Goal: Task Accomplishment & Management: Manage account settings

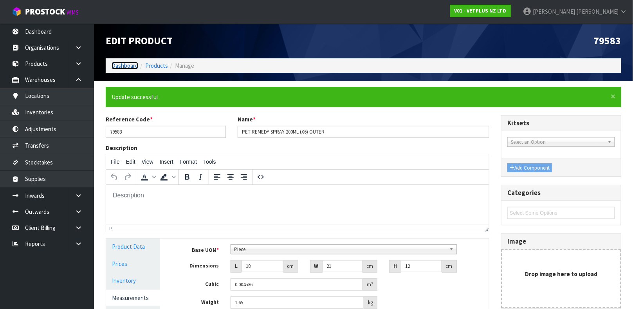
click at [130, 62] on link "Dashboard" at bounding box center [125, 65] width 27 height 7
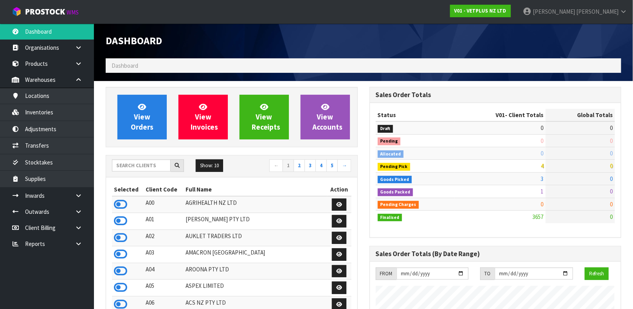
scroll to position [594, 264]
click at [137, 166] on input "text" at bounding box center [141, 165] width 59 height 12
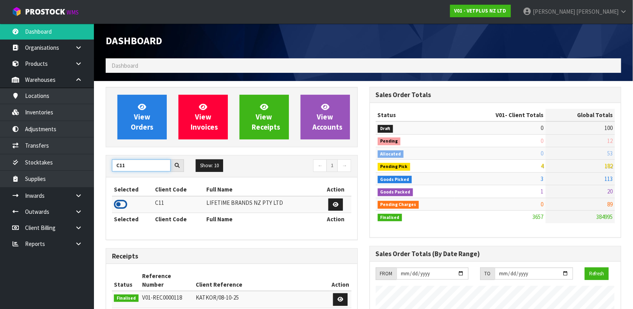
type input "C11"
click at [121, 201] on icon at bounding box center [120, 205] width 13 height 12
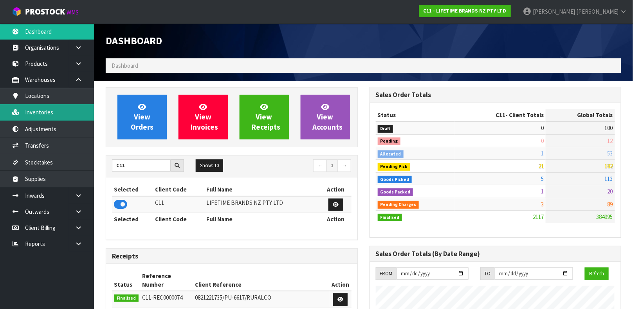
click at [69, 111] on link "Inventories" at bounding box center [47, 112] width 94 height 16
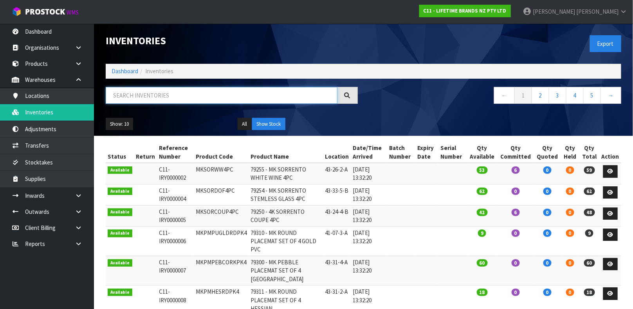
click at [140, 100] on input "text" at bounding box center [222, 95] width 232 height 17
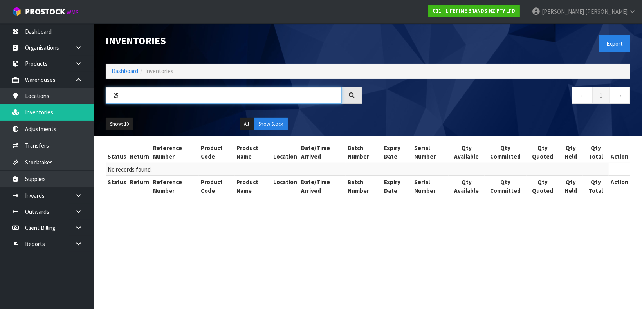
type input "2"
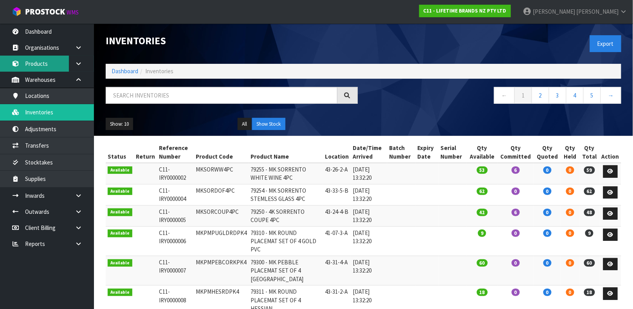
click at [38, 64] on link "Products" at bounding box center [47, 64] width 94 height 16
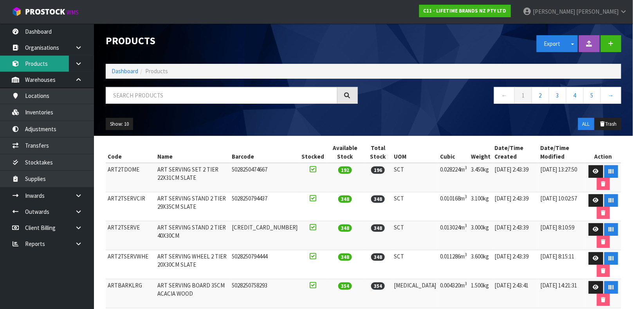
click at [0, 56] on link "Products" at bounding box center [47, 64] width 94 height 16
click at [123, 97] on input "text" at bounding box center [222, 95] width 232 height 17
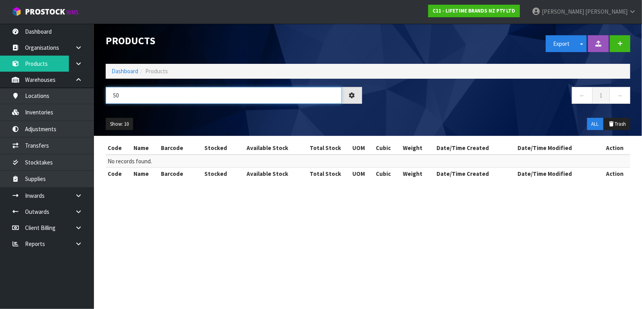
type input "5"
type input "M"
type input "15057982099753"
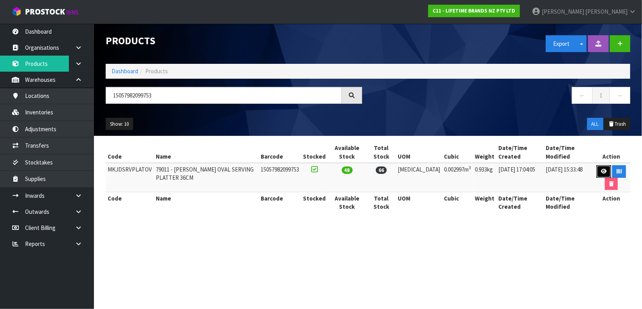
click at [603, 174] on icon at bounding box center [604, 171] width 6 height 5
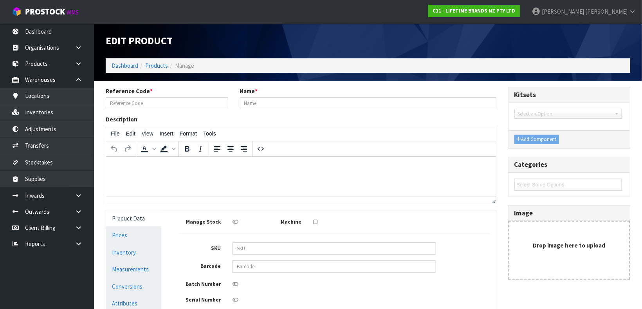
type input "MKJDSRVPLATOV"
type input "79011 - [PERSON_NAME] OVAL SERVING PLATTER 36CM"
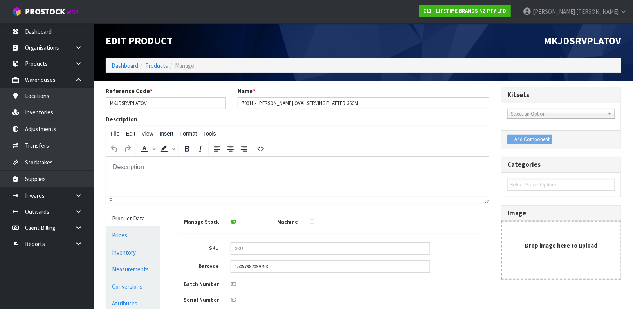
scroll to position [140, 0]
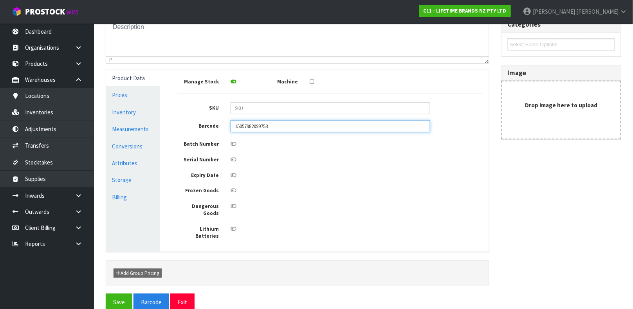
click at [319, 123] on input "15057982099753" at bounding box center [331, 126] width 200 height 12
type input "5057982099756"
click at [106, 294] on button "Save" at bounding box center [119, 302] width 27 height 17
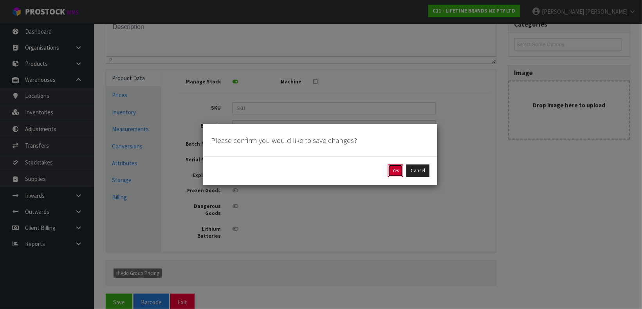
click at [396, 167] on button "Yes" at bounding box center [395, 170] width 15 height 13
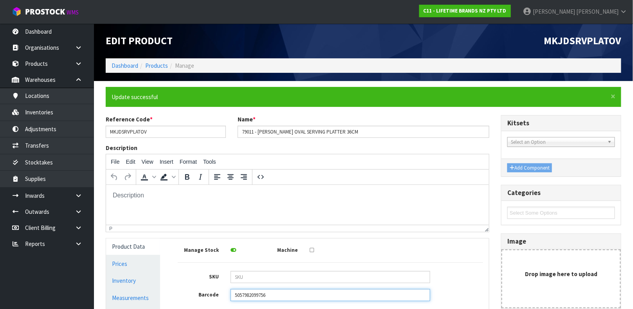
scroll to position [168, 0]
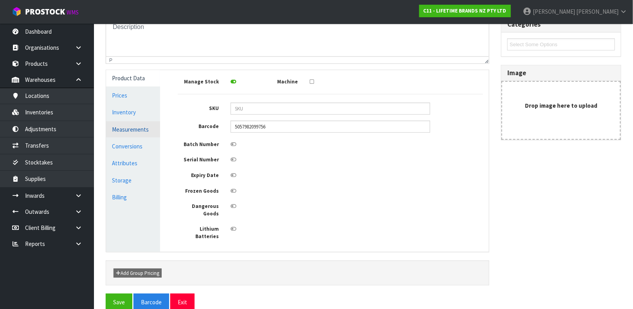
click at [128, 130] on link "Measurements" at bounding box center [133, 129] width 54 height 16
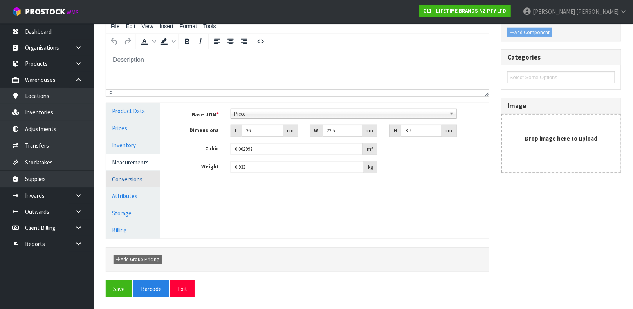
click at [137, 180] on link "Conversions" at bounding box center [133, 179] width 54 height 16
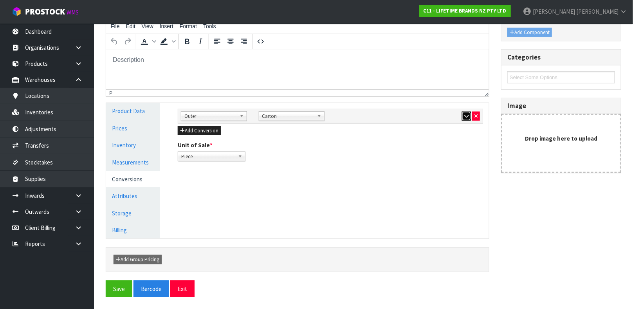
click at [466, 115] on icon "button" at bounding box center [466, 116] width 4 height 5
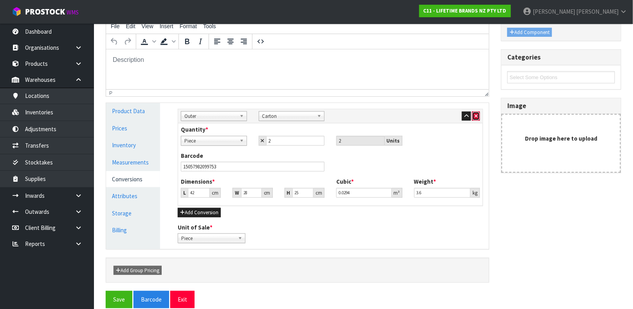
click at [478, 117] on button "button" at bounding box center [476, 116] width 8 height 9
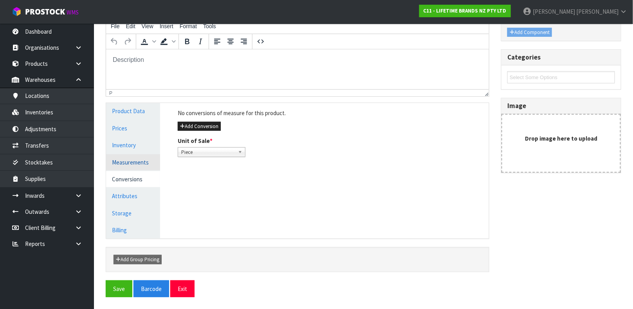
click at [154, 166] on link "Measurements" at bounding box center [133, 162] width 54 height 16
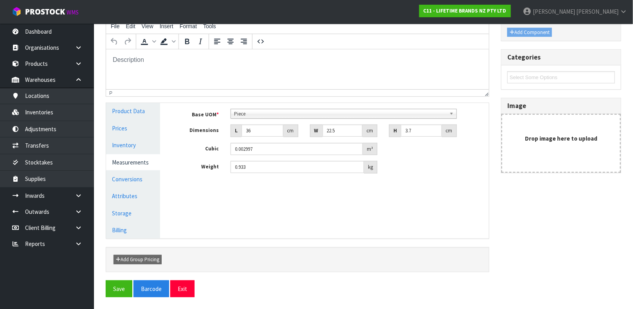
scroll to position [150, 0]
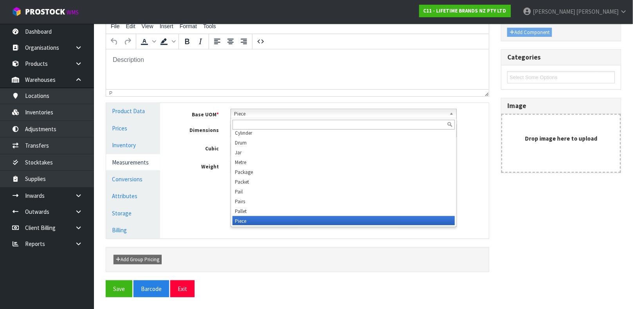
click at [262, 116] on span "Piece" at bounding box center [340, 113] width 212 height 9
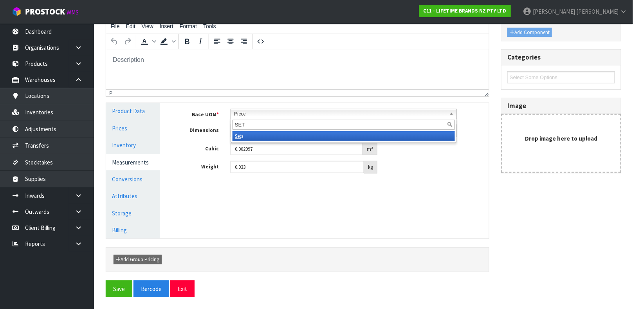
type input "SET"
click at [260, 134] on li "Set s" at bounding box center [344, 136] width 222 height 10
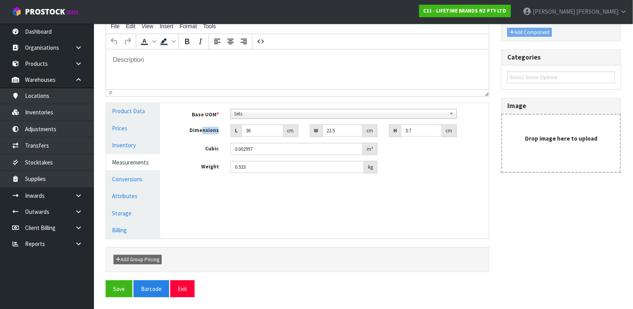
click at [259, 116] on div "Base UOM * Bag Bar Basket Bin Bottle Box Bundle Cabinet Cage Carton Case Coil C…" at bounding box center [330, 141] width 305 height 65
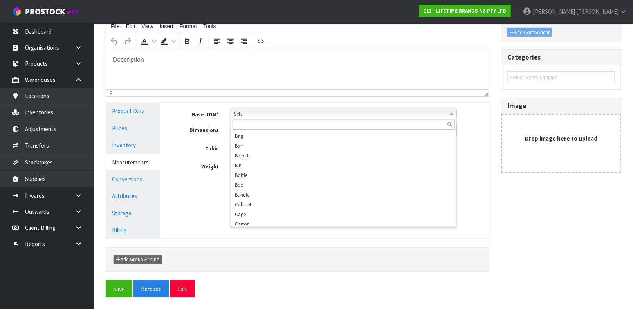
scroll to position [199, 0]
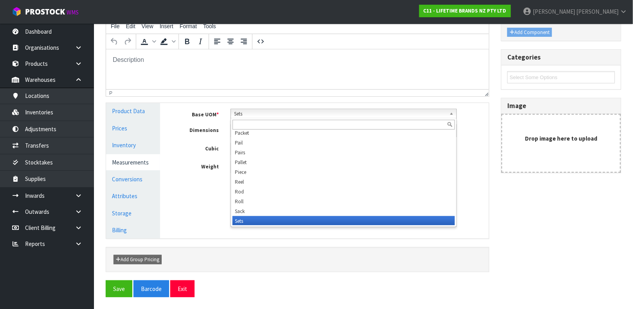
click at [259, 116] on span "Sets" at bounding box center [340, 113] width 212 height 9
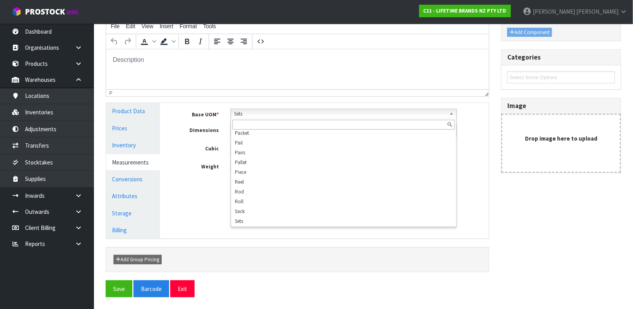
click at [591, 197] on div "Reference Code * MKJDSRVPLATOV Name * 79011 - [PERSON_NAME] OVAL SERVING PLATTE…" at bounding box center [363, 130] width 527 height 300
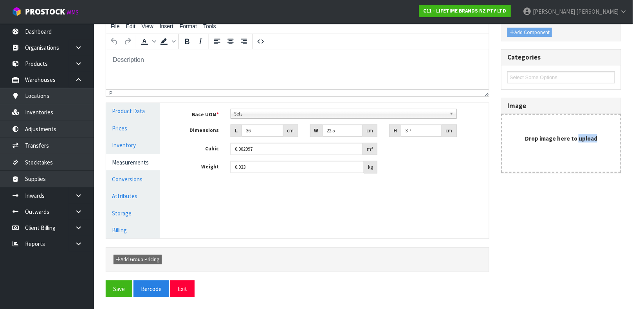
click at [591, 197] on div "Reference Code * MKJDSRVPLATOV Name * 79011 - [PERSON_NAME] OVAL SERVING PLATTE…" at bounding box center [363, 130] width 527 height 300
click at [269, 134] on input "36" at bounding box center [263, 131] width 42 height 12
type input "3"
type input "0.00025"
type input "0.000001"
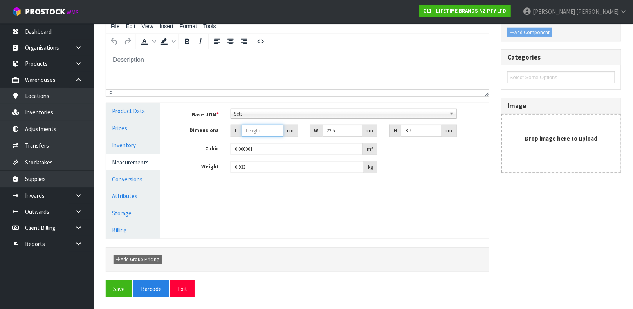
type input "2"
type input "0.000167"
type input "27"
type input "0.002248"
type input "27"
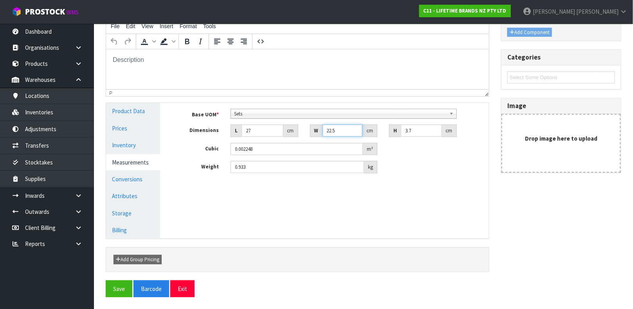
type input "4"
type input "0.0004"
type input "40"
type input "0.003996"
type input "40"
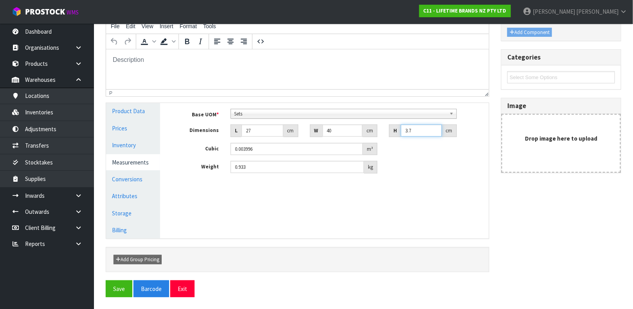
type input "1"
type input "0.00108"
type input "11"
type input "0.01188"
type input "11"
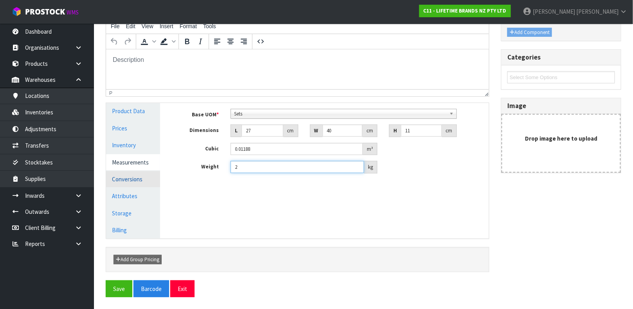
type input "2"
click at [137, 176] on link "Conversions" at bounding box center [133, 179] width 54 height 16
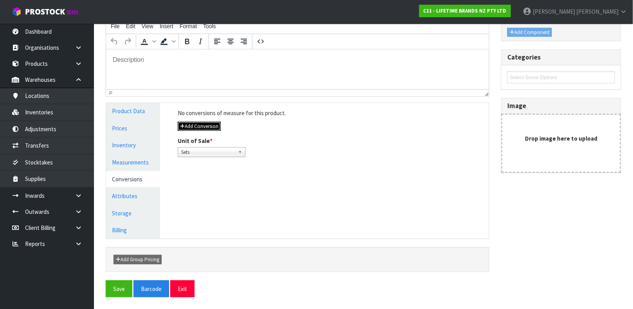
click at [205, 126] on button "Add Conversion" at bounding box center [199, 126] width 43 height 9
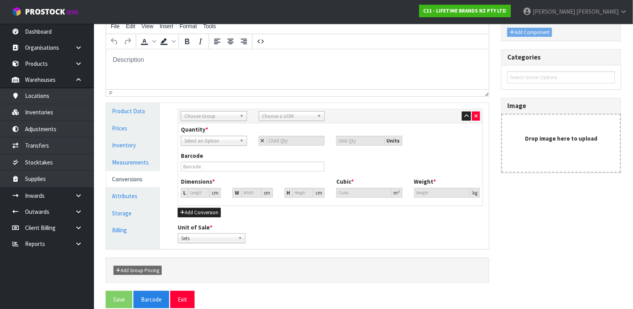
click at [215, 114] on span "Choose Group" at bounding box center [210, 116] width 52 height 9
click at [205, 148] on li "Inner" at bounding box center [214, 148] width 62 height 10
click at [281, 115] on span "Choose a UOM" at bounding box center [288, 116] width 52 height 9
type input "S"
click at [285, 164] on li "S ub-carton" at bounding box center [292, 168] width 62 height 10
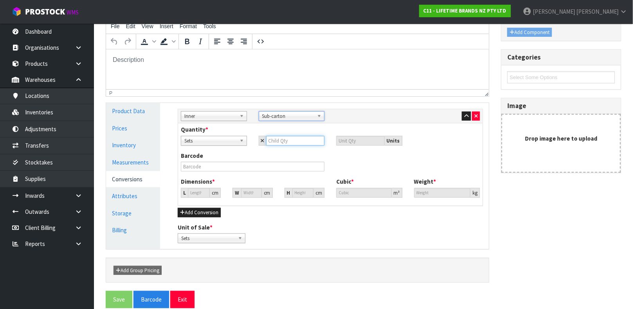
click at [287, 141] on input "number" at bounding box center [295, 141] width 59 height 10
type input "2"
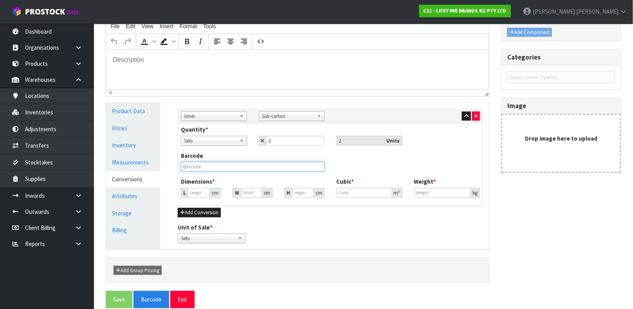
type input "28.749"
type input "0.02376"
type input "4"
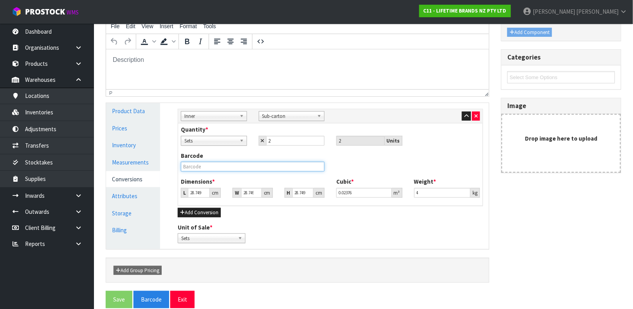
click at [274, 166] on input "text" at bounding box center [253, 167] width 144 height 10
type input "15057982099753"
click at [106, 291] on button "Save" at bounding box center [119, 299] width 27 height 17
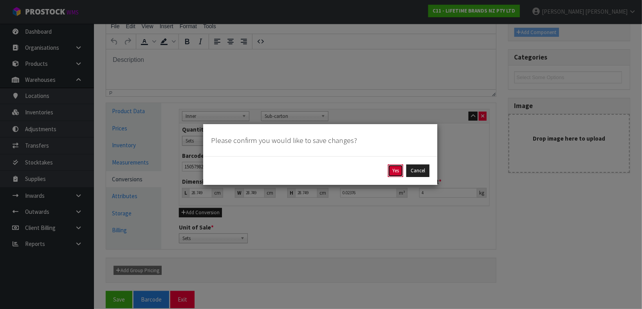
click at [395, 169] on button "Yes" at bounding box center [395, 170] width 15 height 13
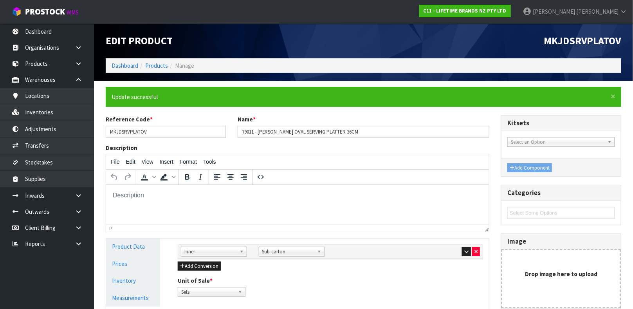
scroll to position [135, 0]
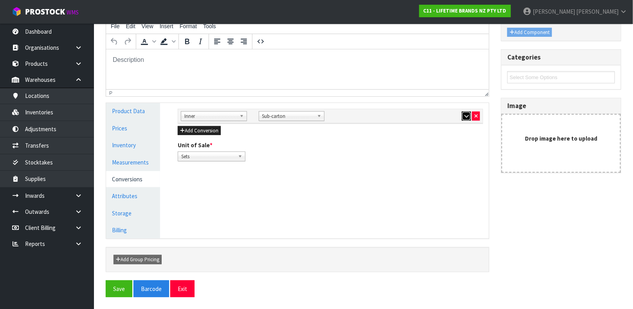
click at [467, 120] on button "button" at bounding box center [466, 116] width 9 height 9
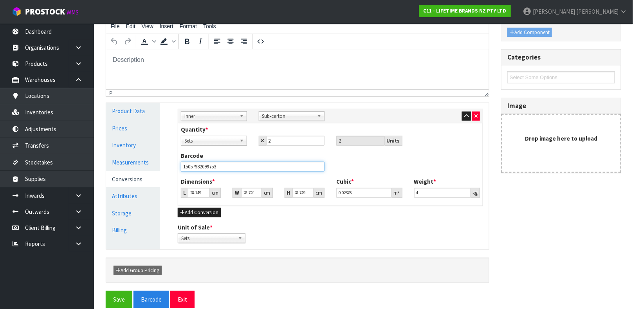
click at [283, 170] on input "15057982099753" at bounding box center [253, 167] width 144 height 10
type input "4"
type input "0.003306"
type input "48"
type input "0.039672"
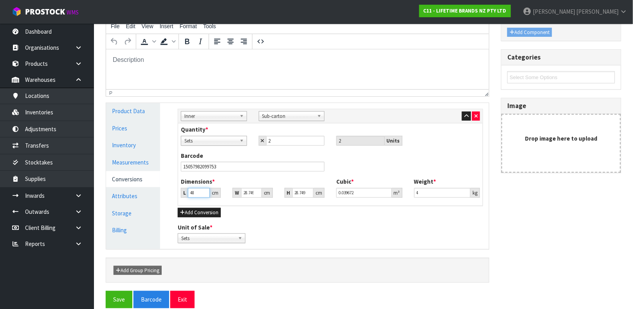
type input "4"
type input "0.003306"
type input "0.000001"
type input "2"
type input "0.001653"
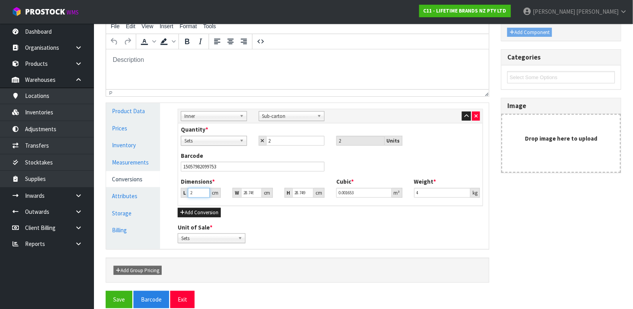
type input "28"
type input "0.023142"
type input "28"
type input "4"
type input "0.00322"
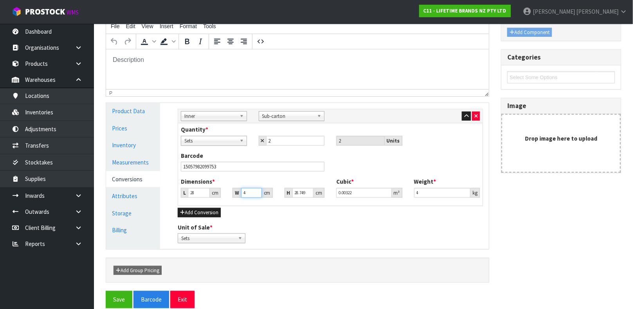
type input "42"
type input "0.033809"
type input "42"
type input "2"
type input "0.002352"
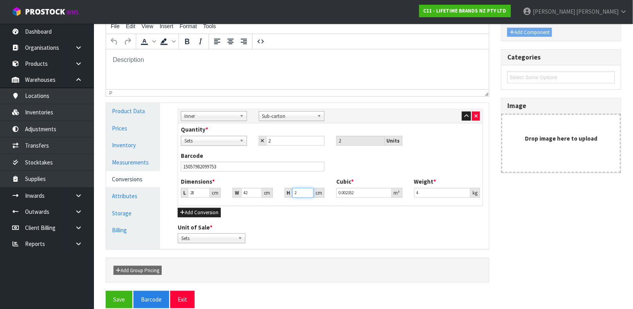
type input "25"
type input "0.0294"
type input "25"
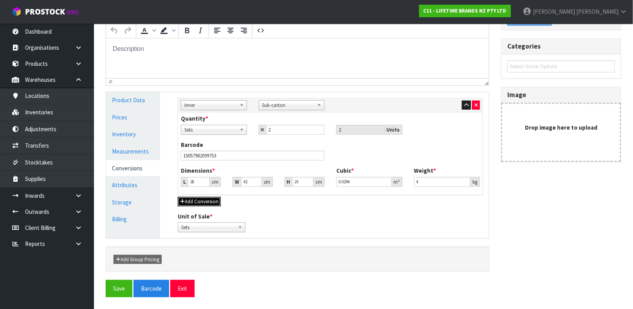
click at [213, 200] on button "Add Conversion" at bounding box center [199, 201] width 43 height 9
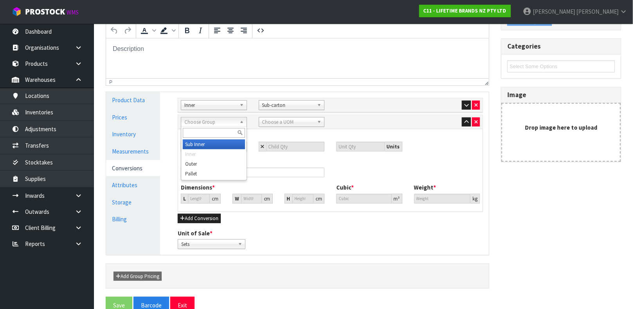
click at [225, 125] on span "Choose Group" at bounding box center [210, 121] width 52 height 9
click at [209, 167] on li "Outer" at bounding box center [214, 164] width 62 height 10
click at [291, 121] on span "Choose a UOM" at bounding box center [288, 121] width 52 height 9
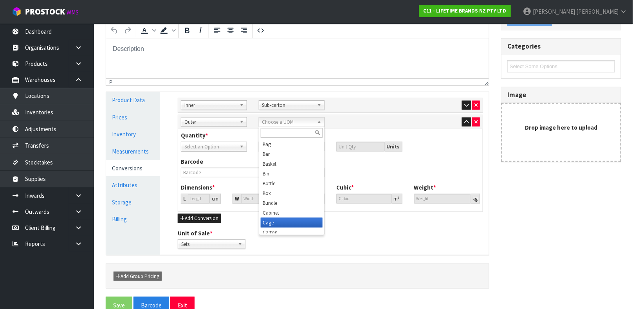
scroll to position [4, 0]
click at [278, 231] on li "Carton" at bounding box center [292, 229] width 62 height 10
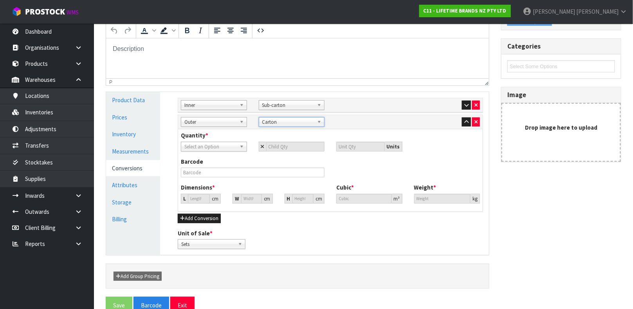
click at [226, 144] on span "Select an Option" at bounding box center [210, 146] width 52 height 9
click at [206, 179] on li "Sub-carton" at bounding box center [214, 179] width 62 height 10
click at [287, 147] on input "number" at bounding box center [295, 147] width 59 height 10
type input "8"
type input "16"
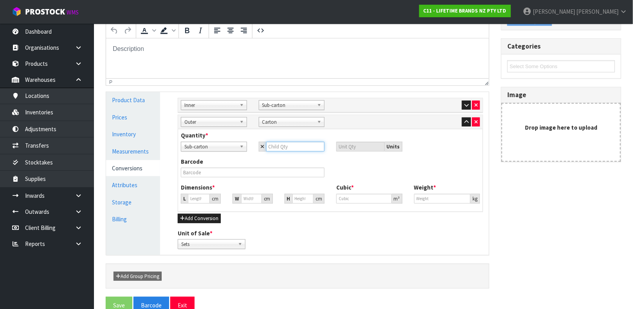
type input "4"
type input "8"
type input "4"
type input "45.635"
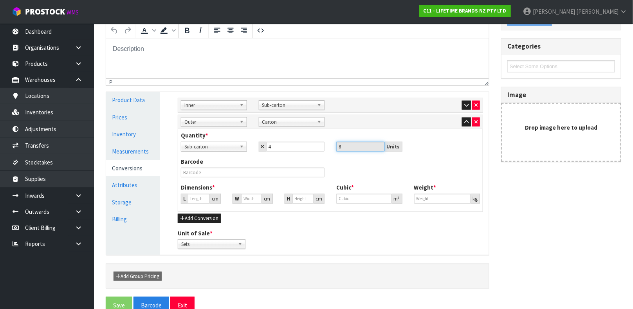
type input "45.635"
type input "0.09504"
type input "16"
click at [256, 173] on input "text" at bounding box center [253, 173] width 144 height 10
type input "25057982099750"
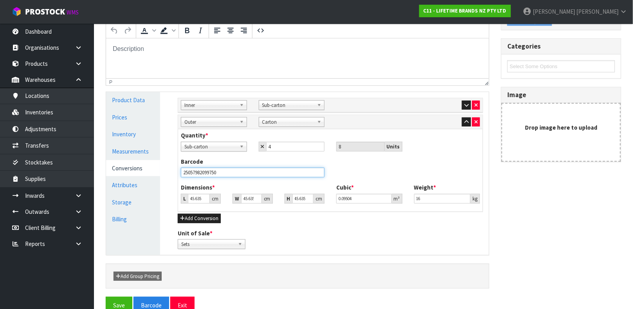
click at [106, 297] on button "Save" at bounding box center [119, 305] width 27 height 17
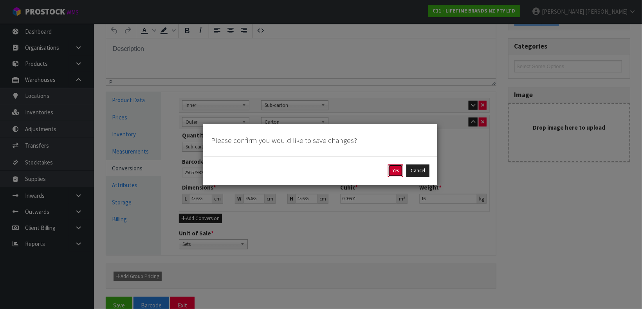
click at [393, 170] on button "Yes" at bounding box center [395, 170] width 15 height 13
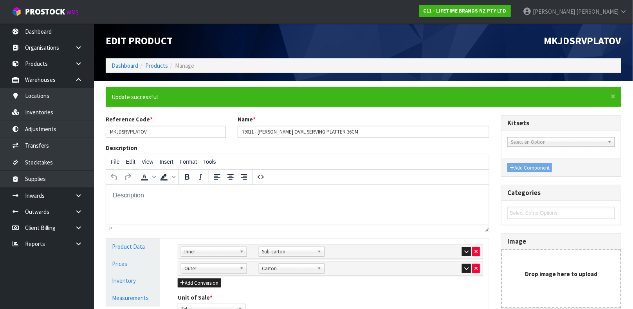
scroll to position [135, 0]
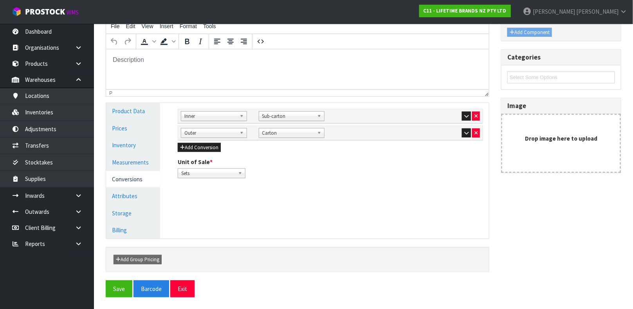
click at [469, 139] on div "Sub Inner Inner Outer Pallet Outer Bag Bar Basket Bin Bottle Box Bundle Cabinet…" at bounding box center [330, 133] width 305 height 14
click at [466, 132] on icon "button" at bounding box center [466, 132] width 4 height 5
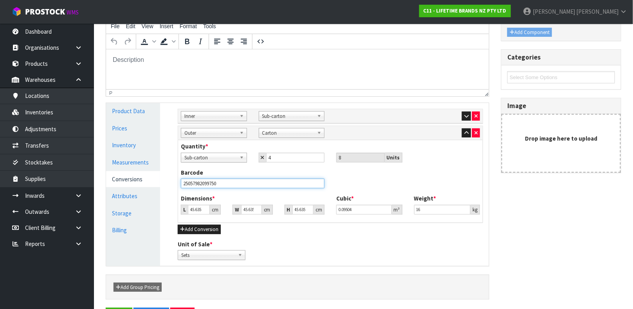
click at [310, 181] on input "25057982099750" at bounding box center [253, 184] width 144 height 10
type input "4"
type input "0.00833"
type input "43"
type input "0.08955"
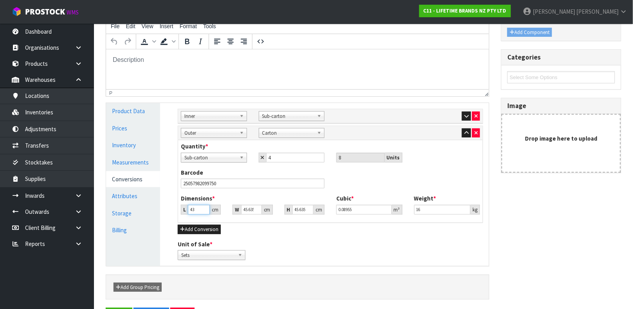
type input "43"
type input "5"
type input "0.009812"
type input "58"
type input "0.113814"
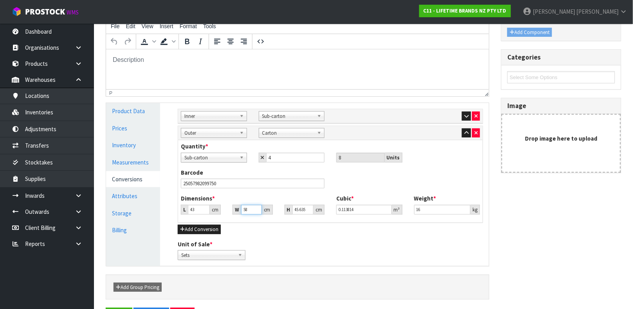
type input "58"
type input "5"
type input "0.01247"
type input "52"
type input "0.129688"
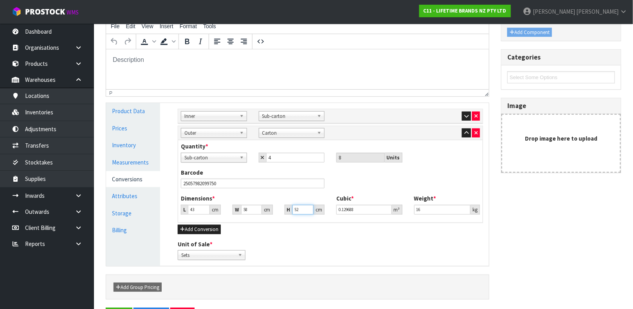
type input "52"
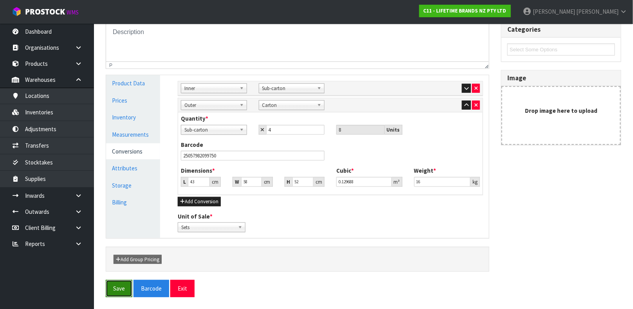
click at [126, 283] on button "Save" at bounding box center [119, 288] width 27 height 17
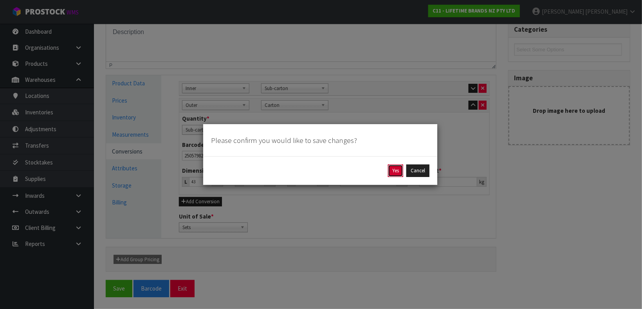
click at [394, 168] on button "Yes" at bounding box center [395, 170] width 15 height 13
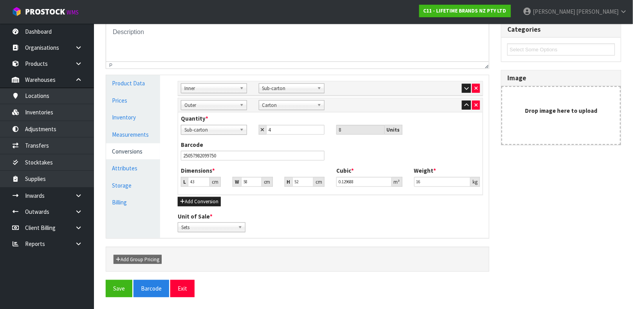
scroll to position [0, 0]
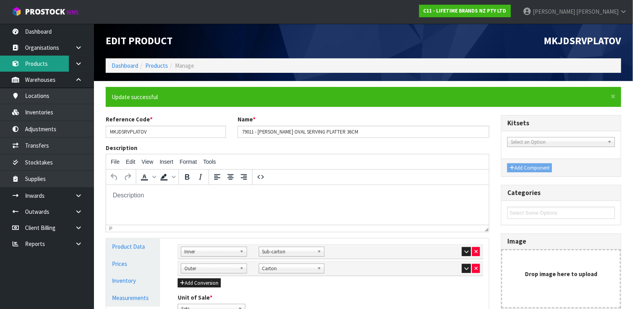
click at [48, 65] on link "Products" at bounding box center [47, 64] width 94 height 16
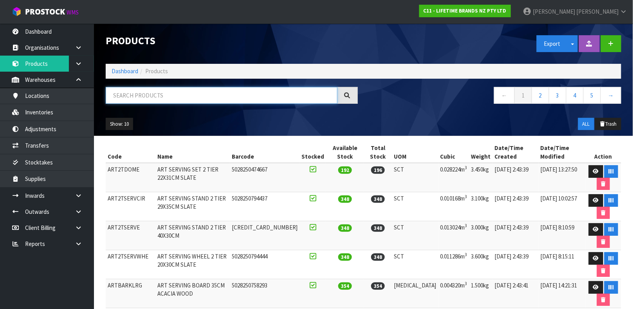
click at [141, 95] on input "text" at bounding box center [222, 95] width 232 height 17
type input "25057982099750"
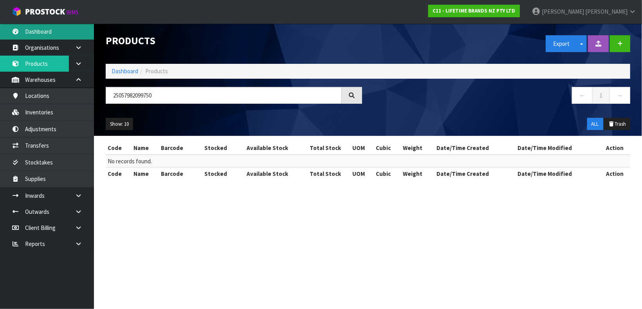
click at [61, 37] on link "Dashboard" at bounding box center [47, 31] width 94 height 16
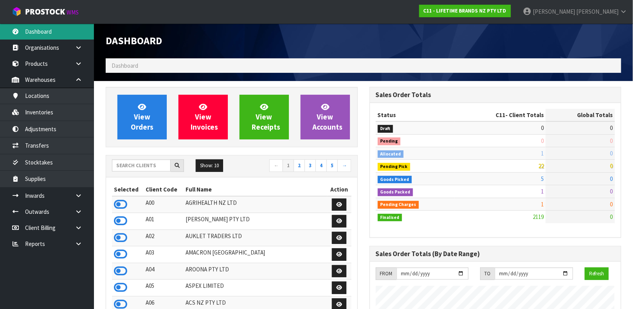
scroll to position [594, 264]
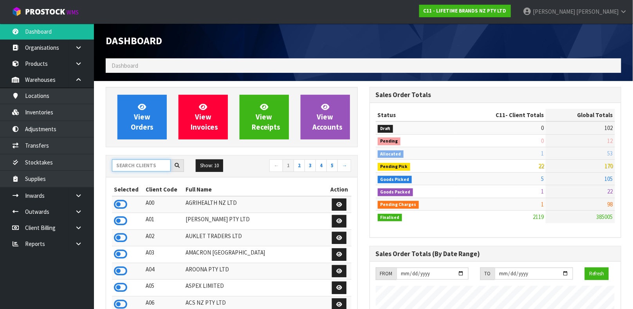
click at [123, 170] on input "text" at bounding box center [141, 165] width 59 height 12
type input "N04"
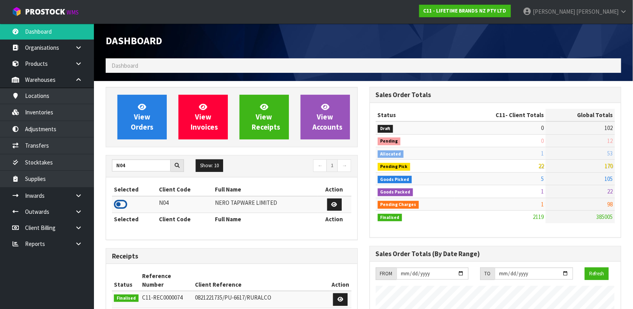
click at [124, 206] on icon at bounding box center [120, 205] width 13 height 12
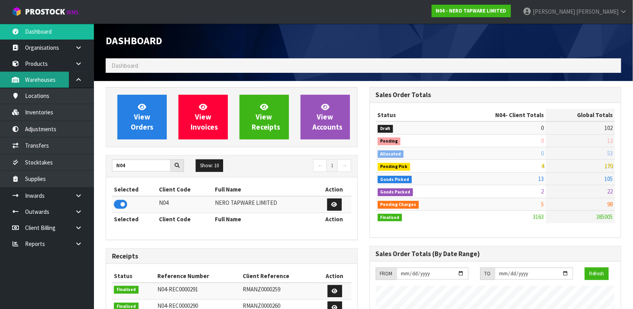
scroll to position [644, 264]
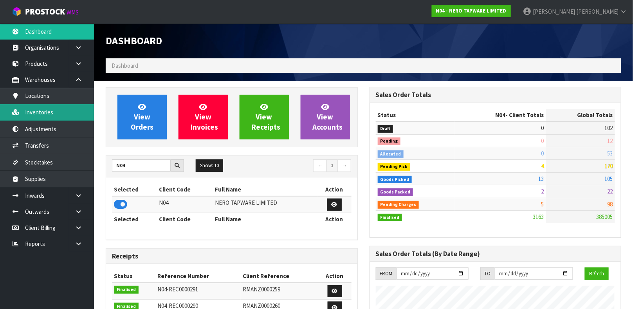
click at [44, 111] on link "Inventories" at bounding box center [47, 112] width 94 height 16
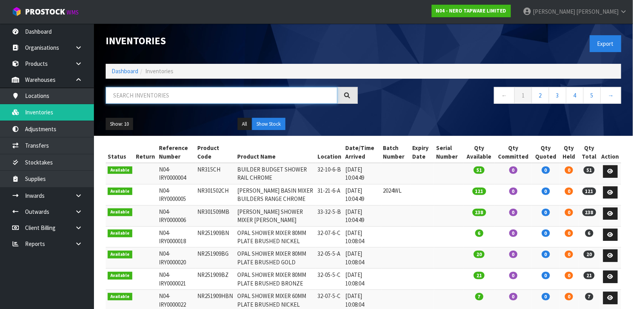
click at [133, 97] on input "text" at bounding box center [222, 95] width 232 height 17
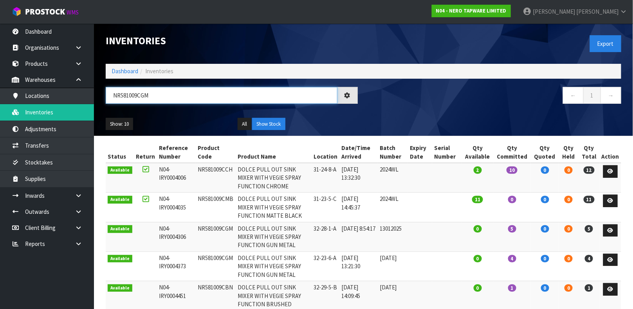
type input "NR581009CGM"
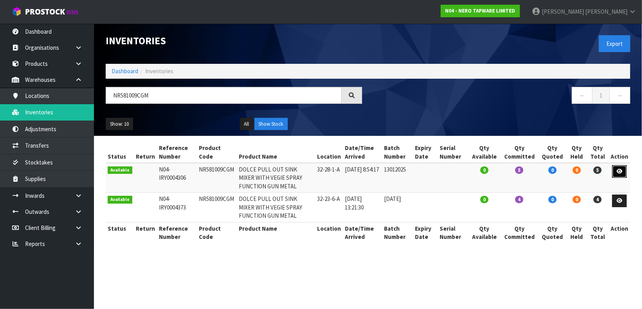
click at [619, 172] on icon at bounding box center [620, 171] width 6 height 5
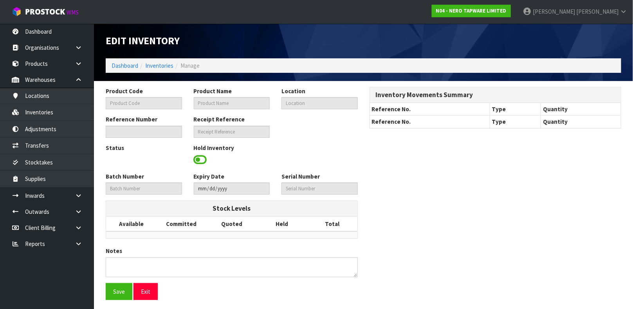
type input "NR581009CGM"
type input "DOLCE PULL OUT SINK MIXER WITH VEGIE SPRAY FUNCTION GUN METAL"
type input "32-28-1-A"
type input "N04-IRY0004306"
type input "N04-REC0000194"
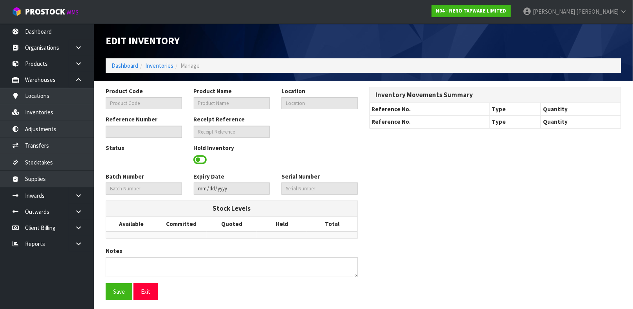
type input "13012025"
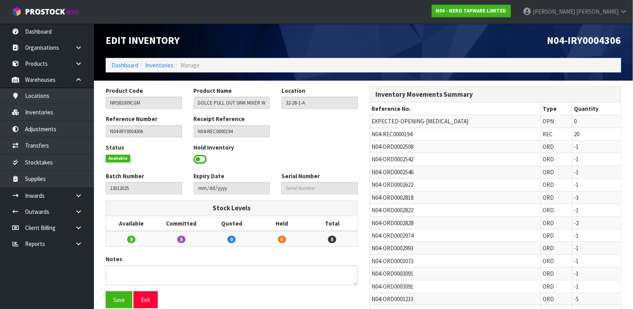
scroll to position [1, 0]
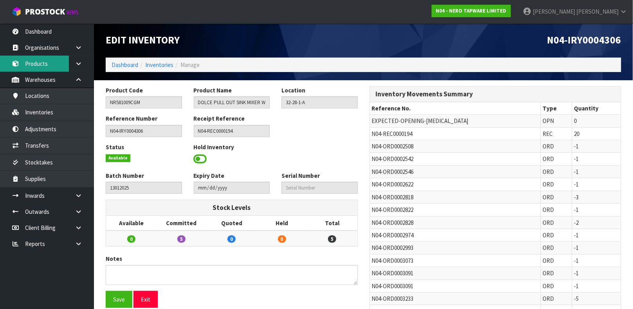
click at [57, 60] on link "Products" at bounding box center [47, 64] width 94 height 16
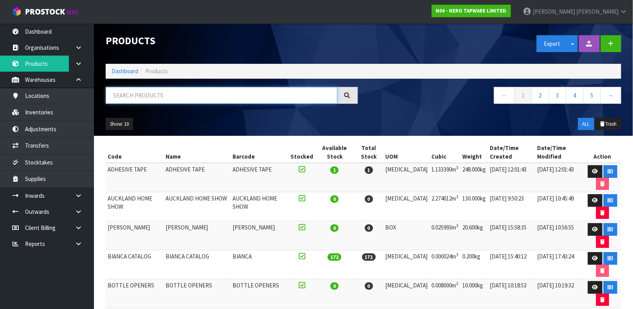
click at [149, 92] on input "text" at bounding box center [222, 95] width 232 height 17
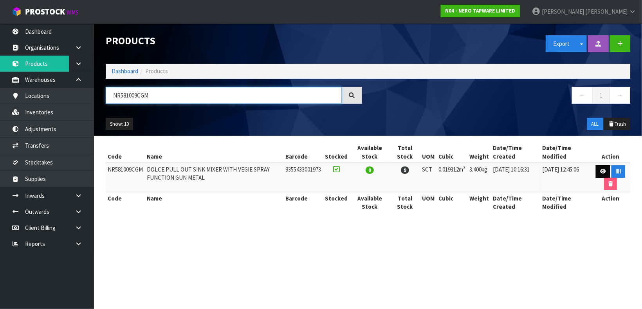
type input "NR581009CGM"
click at [599, 170] on link at bounding box center [603, 171] width 14 height 13
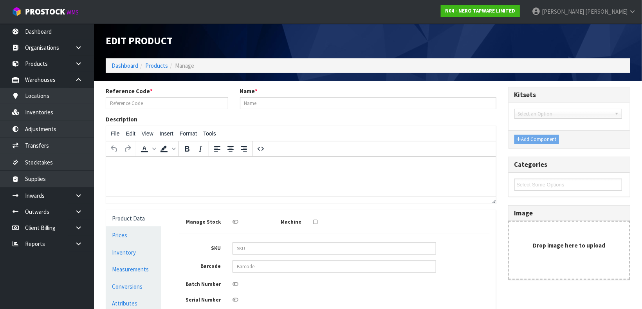
type input "NR581009CGM"
type input "DOLCE PULL OUT SINK MIXER WITH VEGIE SPRAY FUNCTION GUN METAL"
type input "9355433001973"
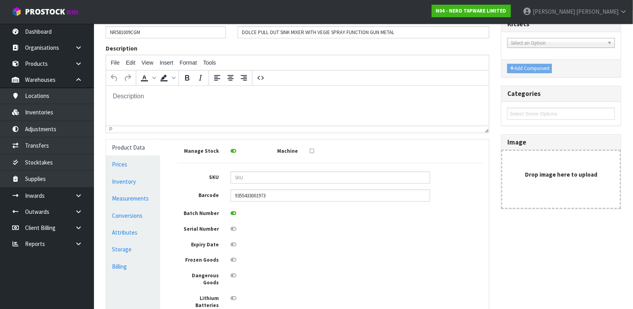
scroll to position [140, 0]
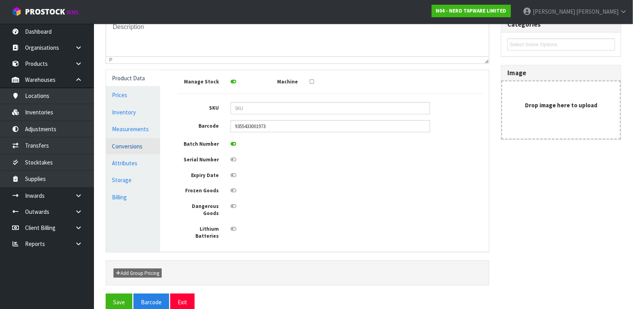
click at [137, 148] on link "Conversions" at bounding box center [133, 146] width 54 height 16
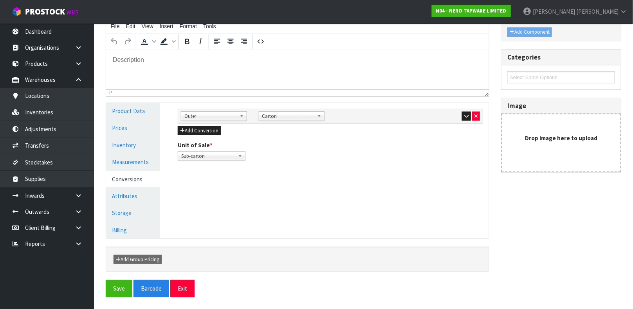
scroll to position [107, 0]
click at [465, 114] on icon "button" at bounding box center [466, 116] width 4 height 5
